Goal: Information Seeking & Learning: Learn about a topic

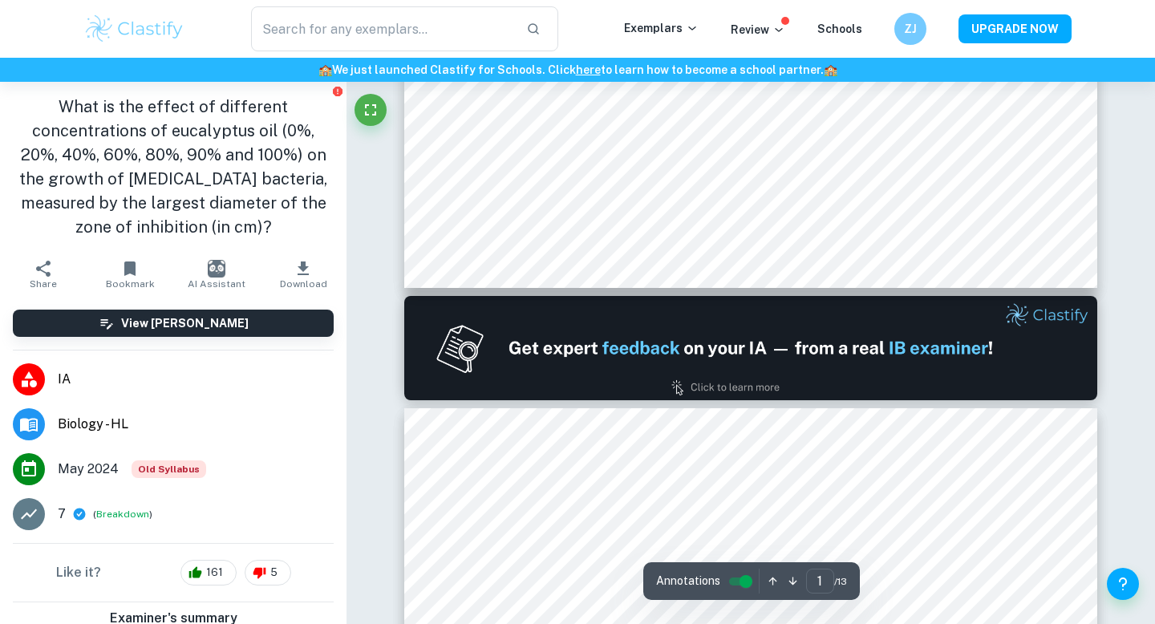
scroll to position [796, 0]
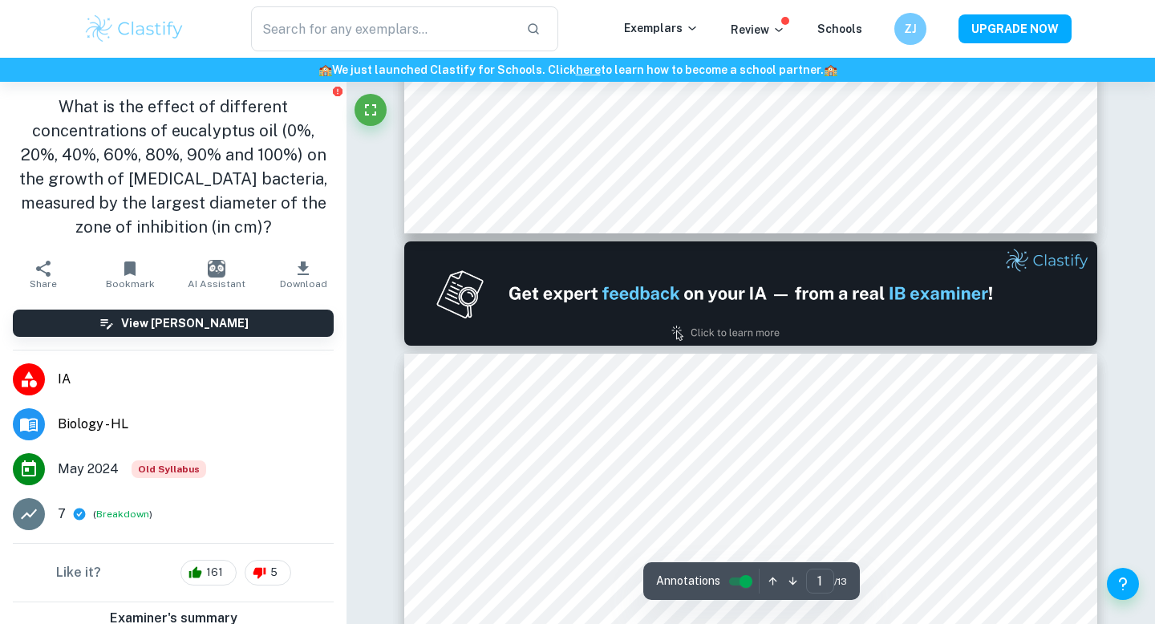
type input "2"
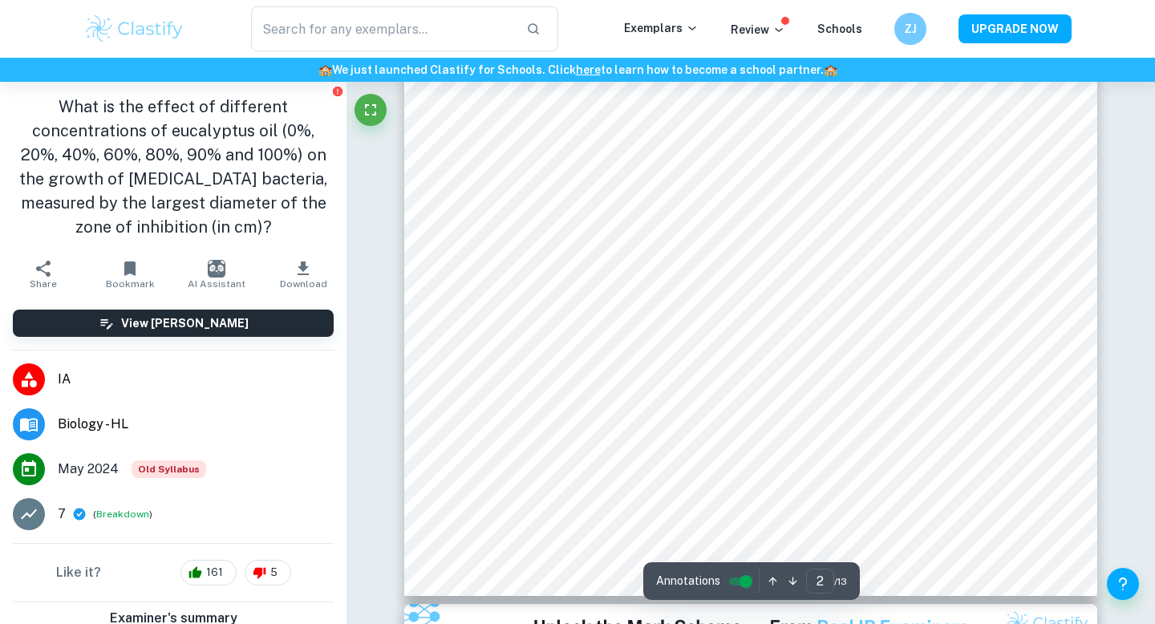
scroll to position [1586, 0]
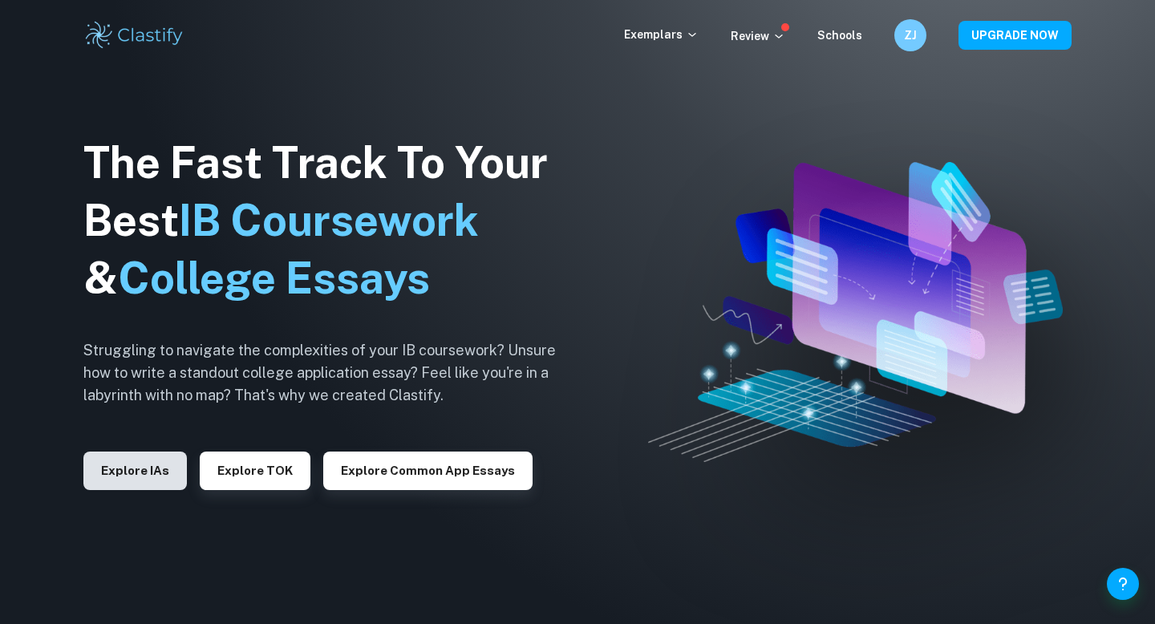
click at [123, 453] on button "Explore IAs" at bounding box center [134, 471] width 103 height 38
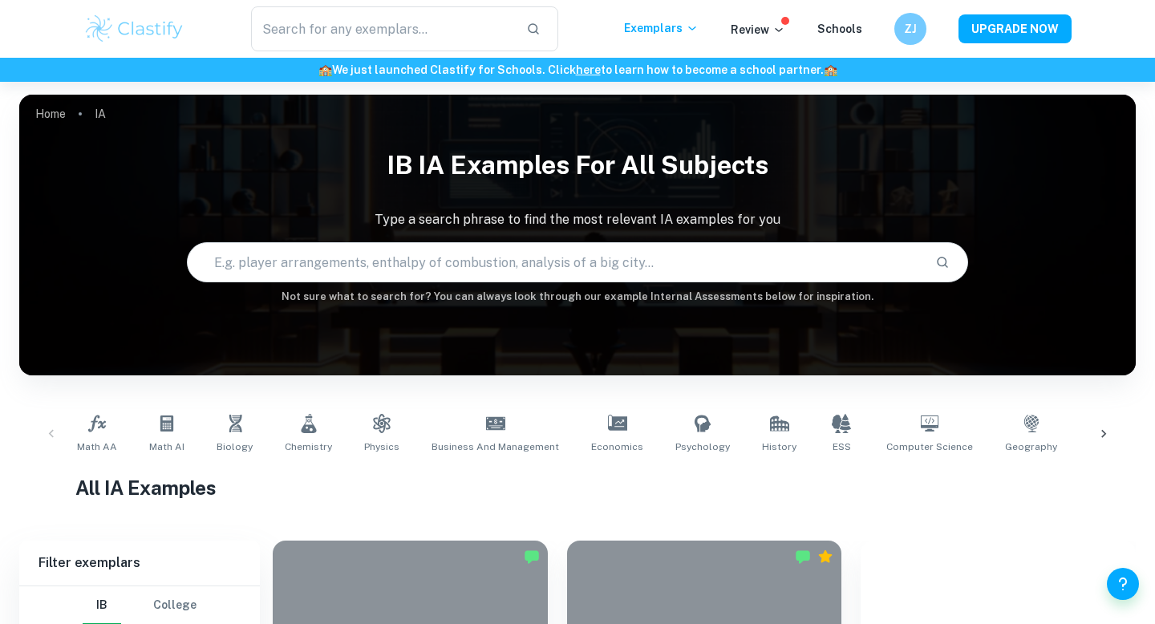
click at [332, 265] on input "text" at bounding box center [555, 262] width 735 height 45
type input "e coli"
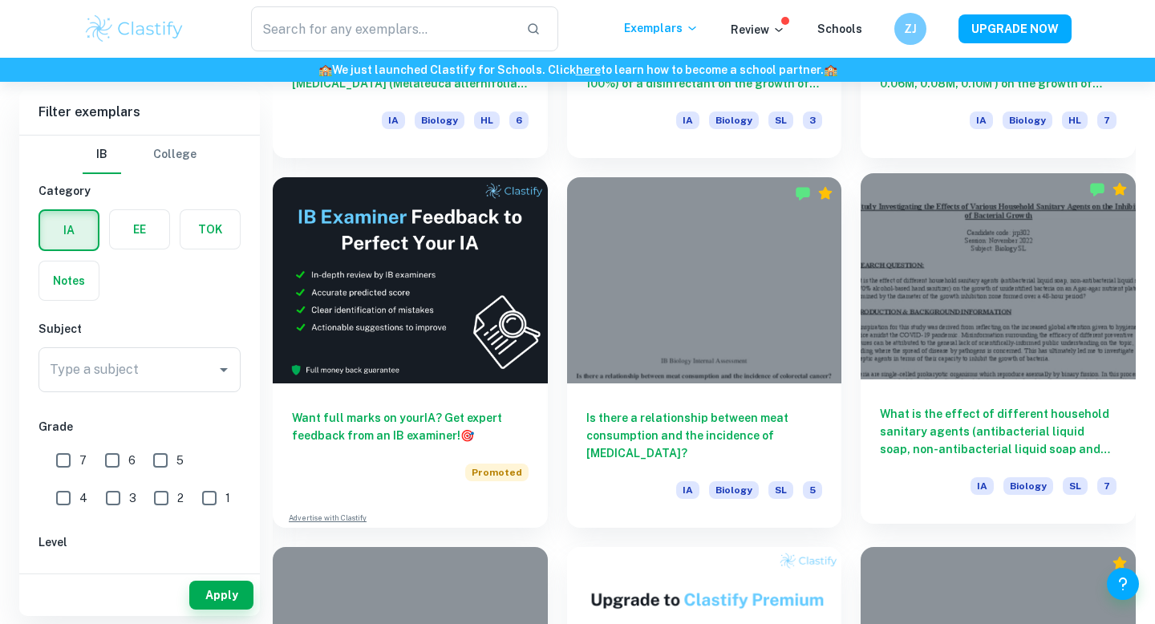
scroll to position [2579, 0]
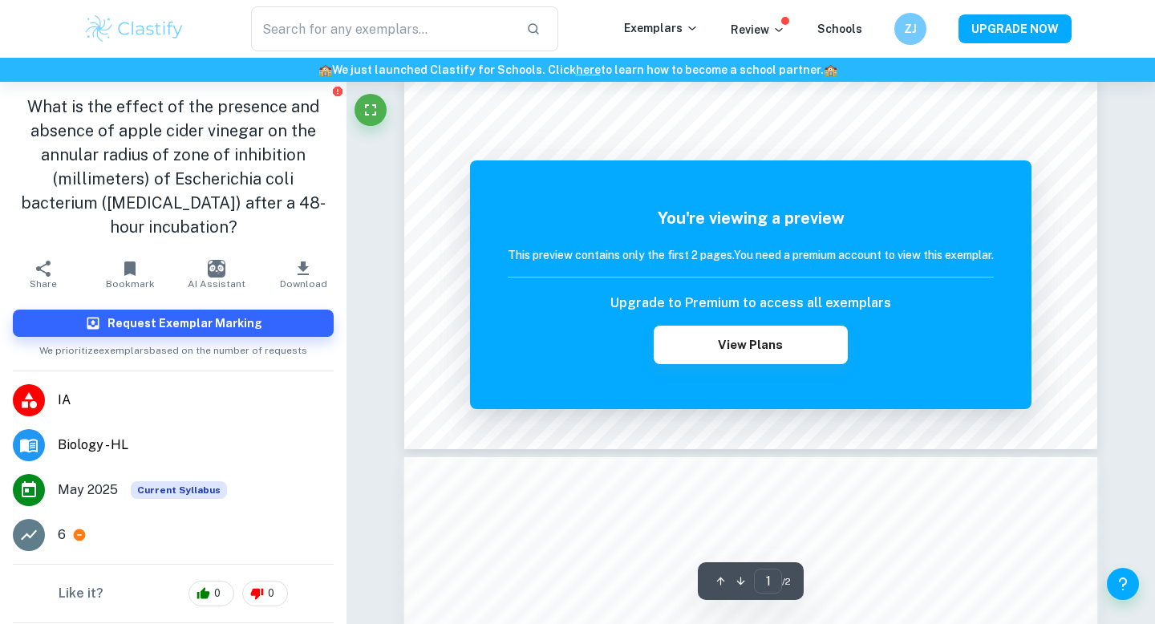
scroll to position [629, 0]
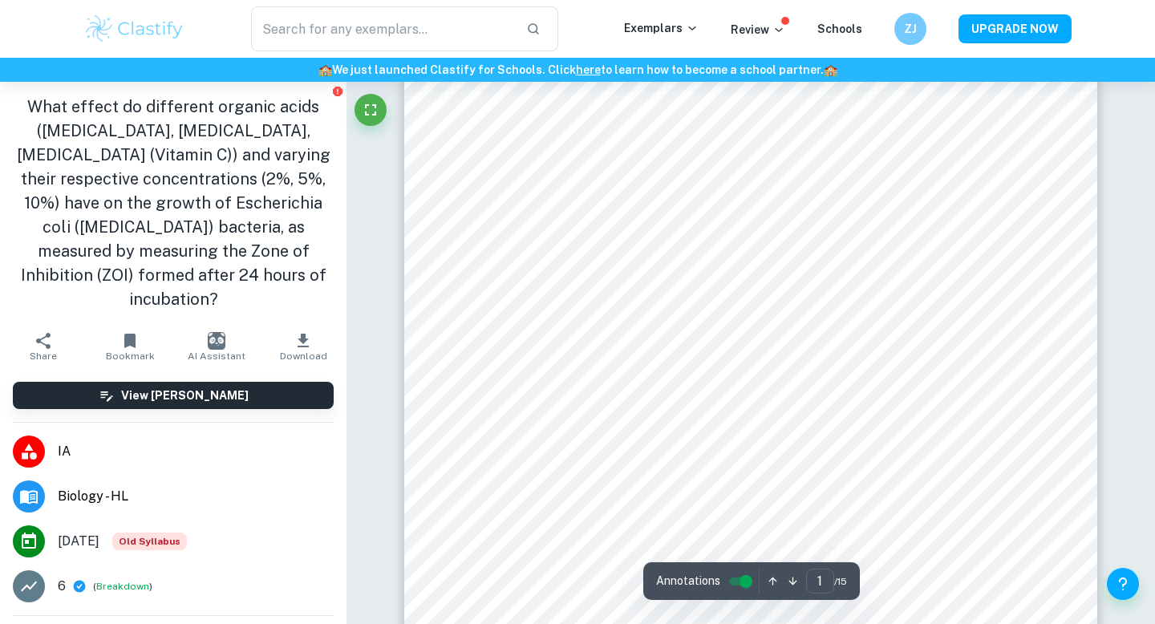
scroll to position [322, 0]
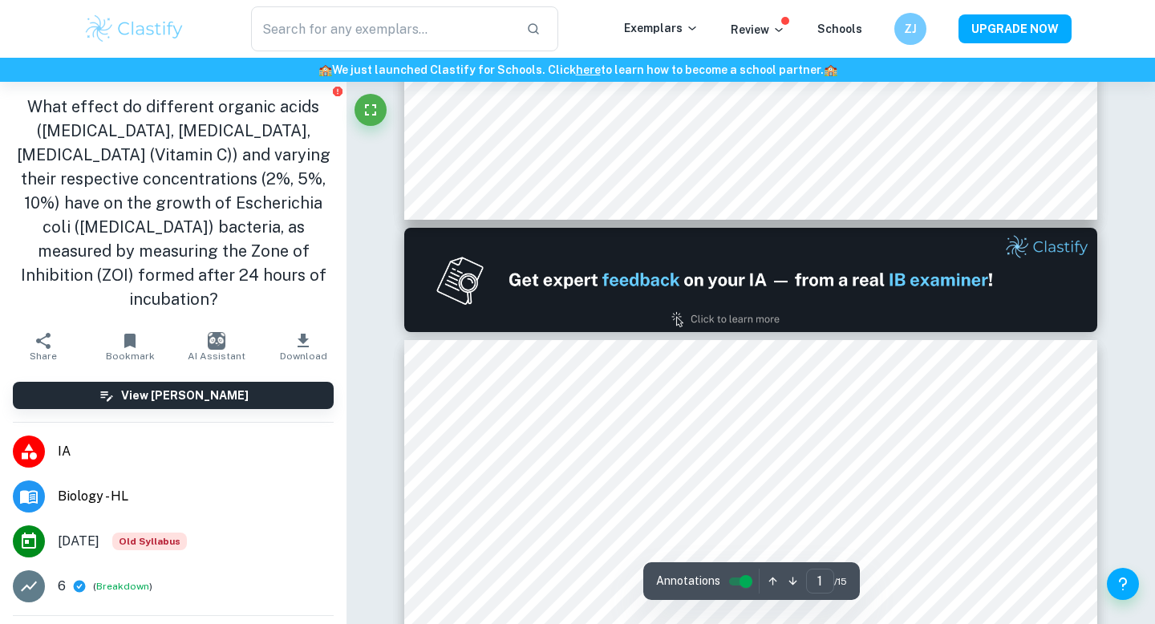
type input "2"
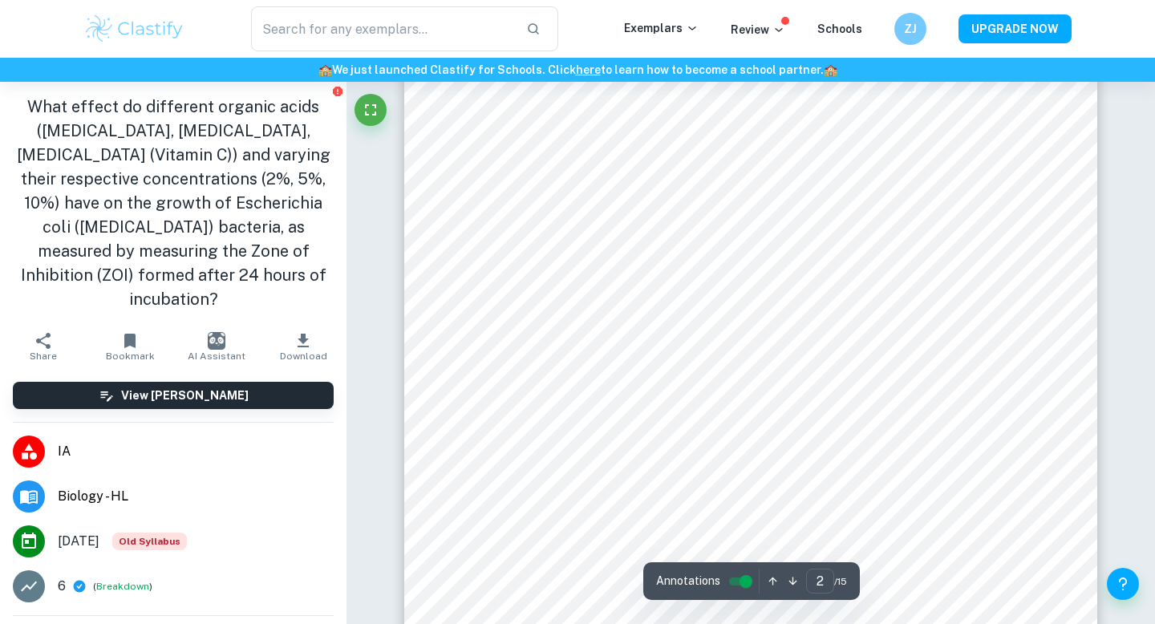
scroll to position [1145, 0]
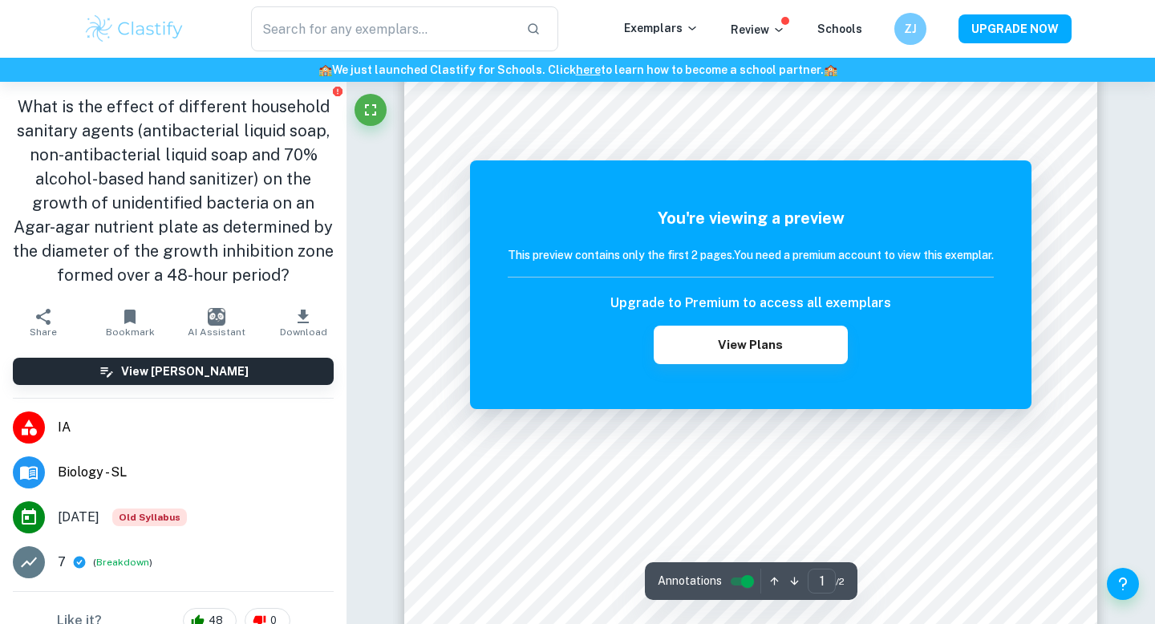
scroll to position [57, 0]
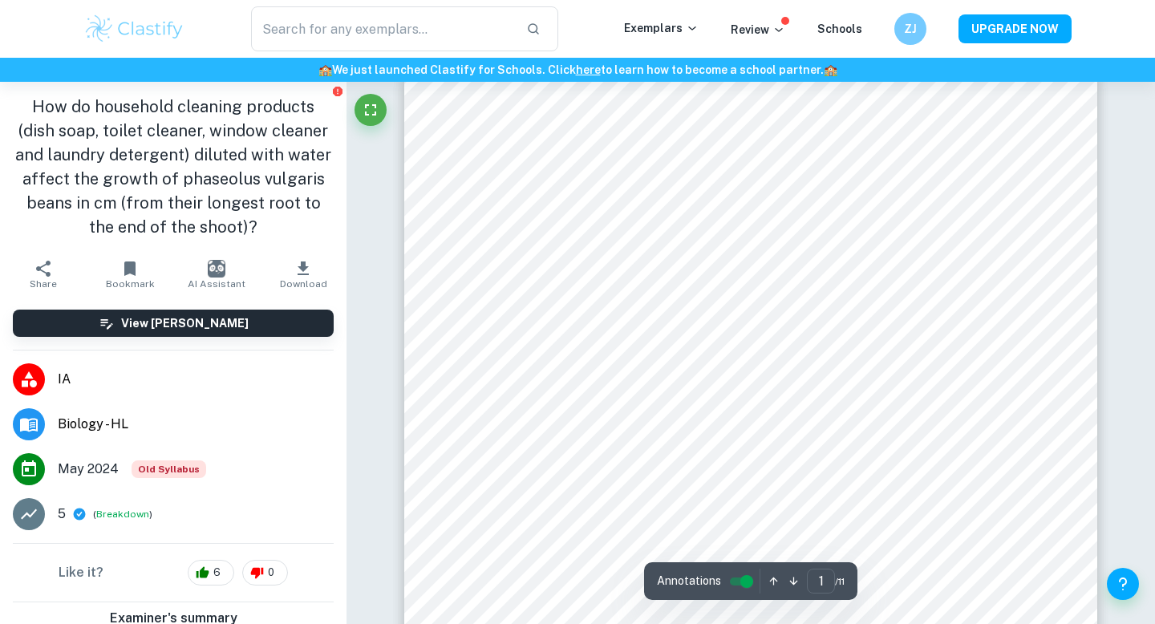
scroll to position [31, 0]
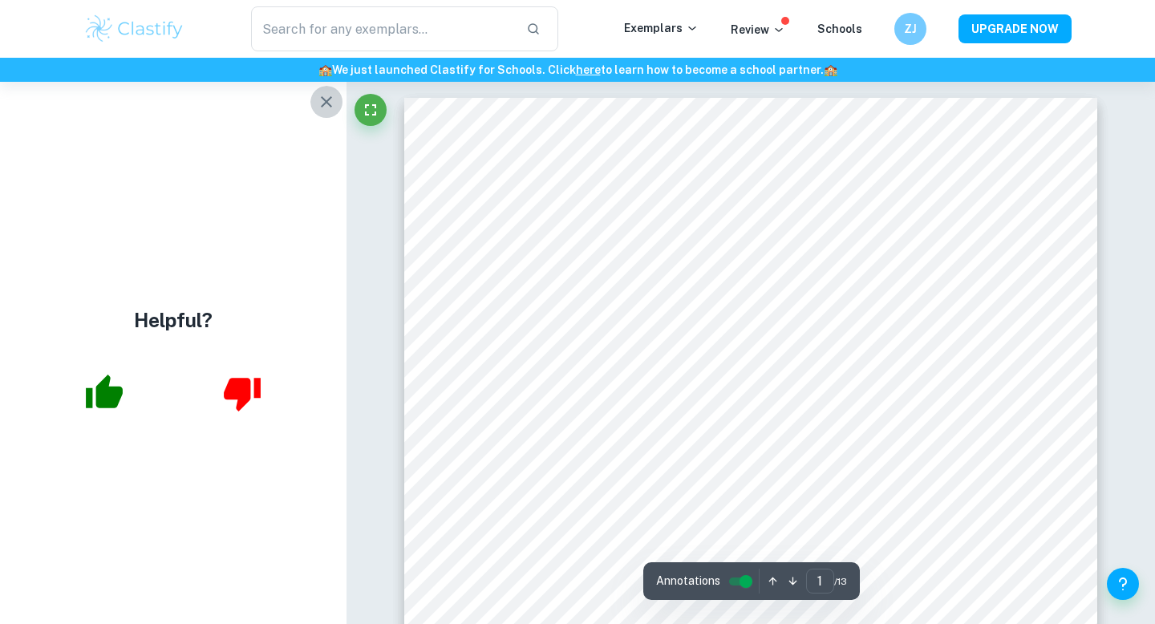
click at [318, 101] on icon "button" at bounding box center [326, 101] width 19 height 19
